Goal: Information Seeking & Learning: Learn about a topic

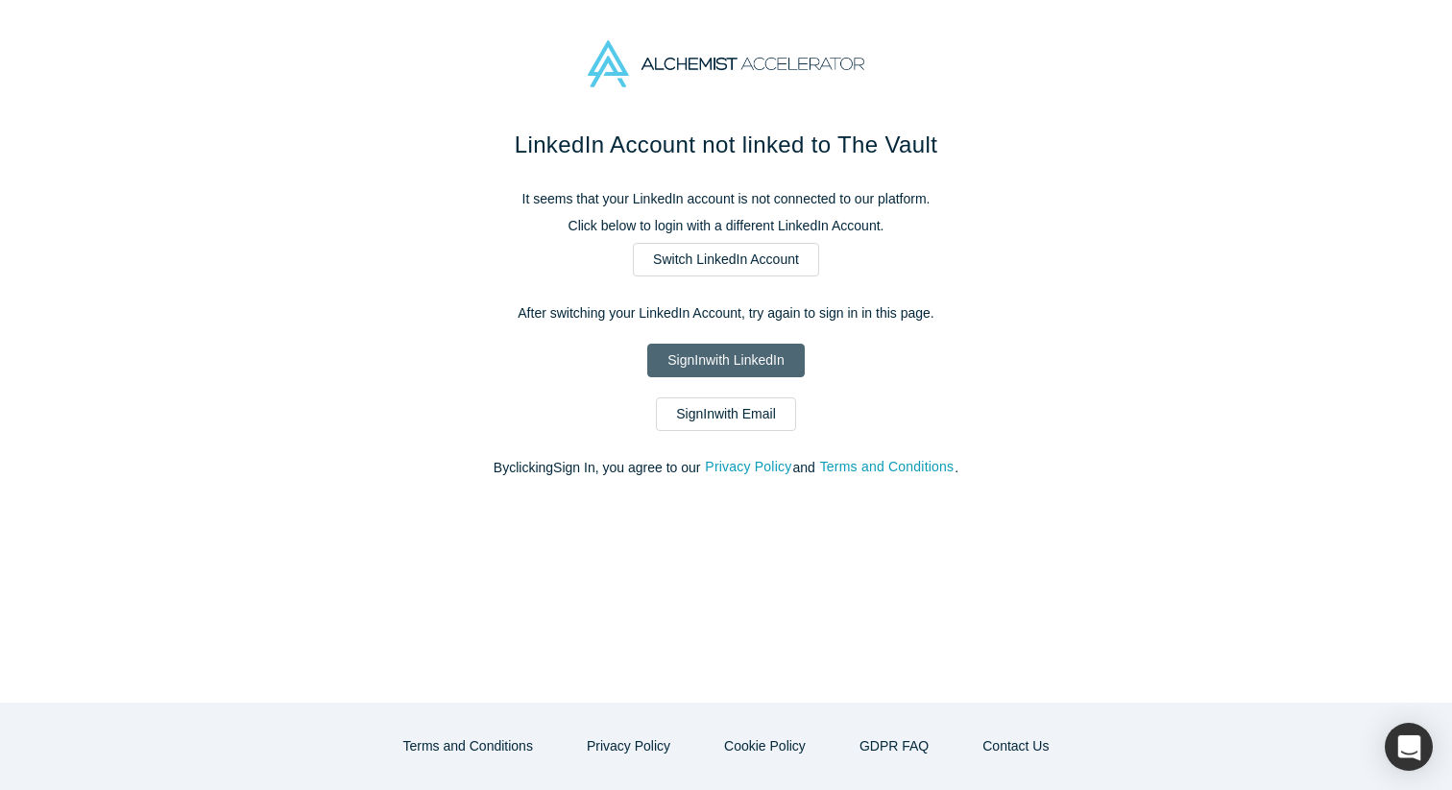
click at [699, 358] on link "Sign In with LinkedIn" at bounding box center [725, 361] width 156 height 34
